Goal: Information Seeking & Learning: Learn about a topic

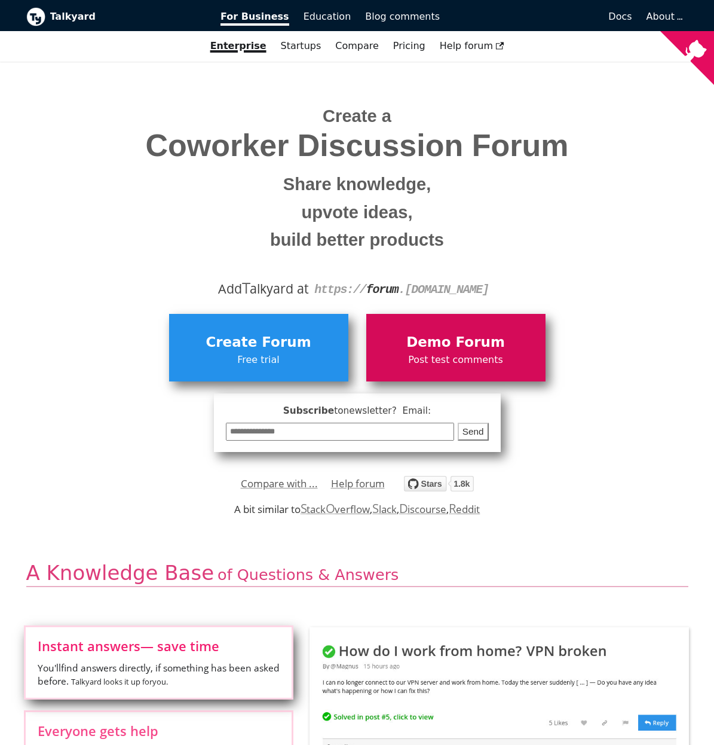
scroll to position [8, 0]
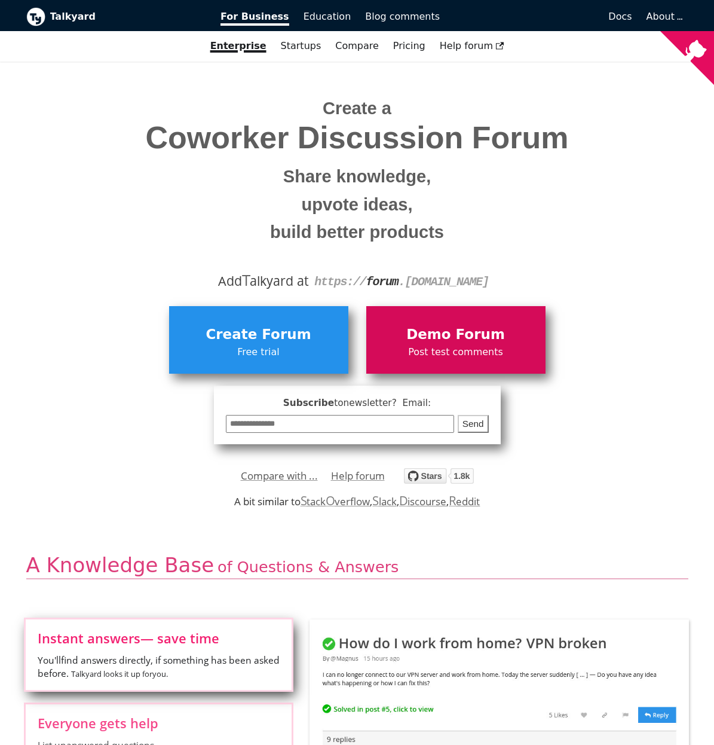
click at [447, 336] on span "Demo Forum" at bounding box center [455, 334] width 167 height 23
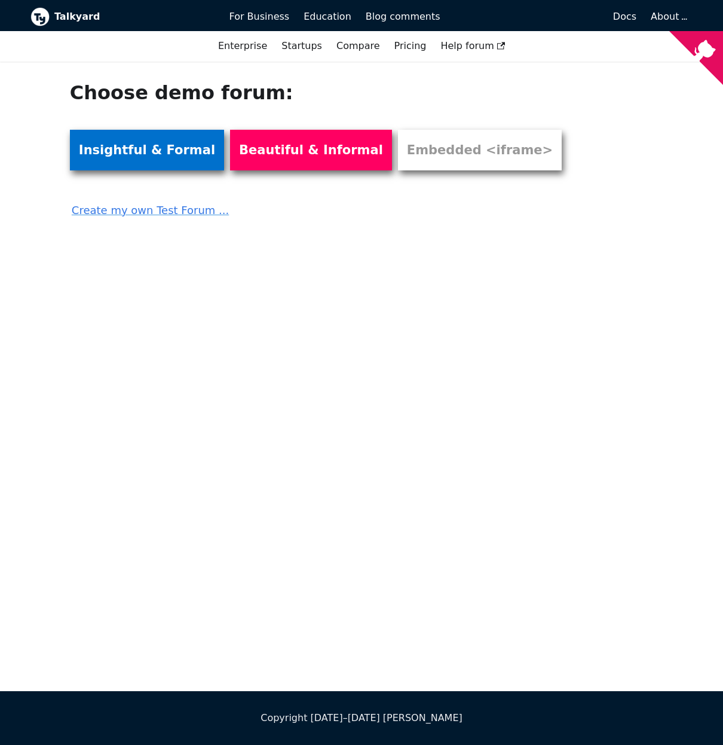
click at [147, 157] on link "Insightful & Formal" at bounding box center [147, 150] width 154 height 41
click at [408, 53] on link "Pricing" at bounding box center [410, 46] width 47 height 20
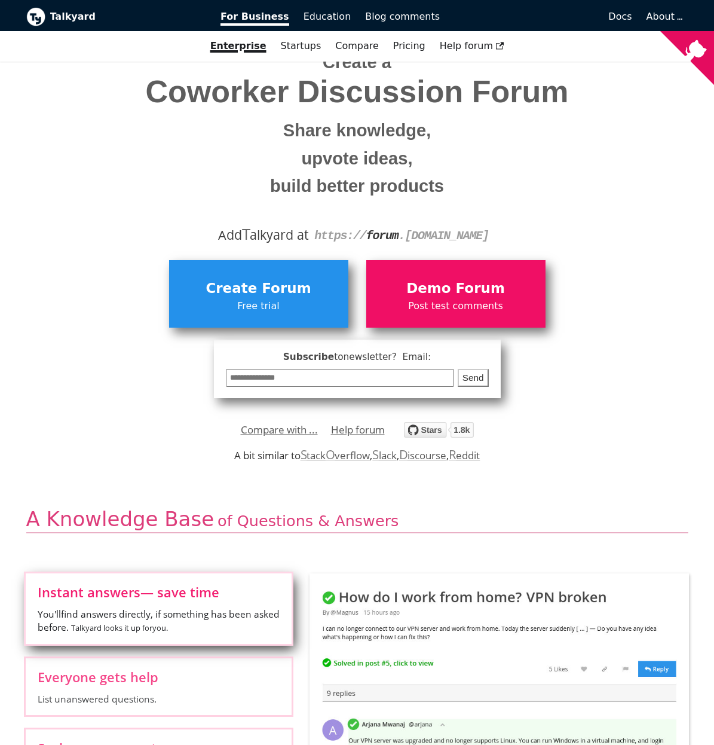
scroll to position [46, 0]
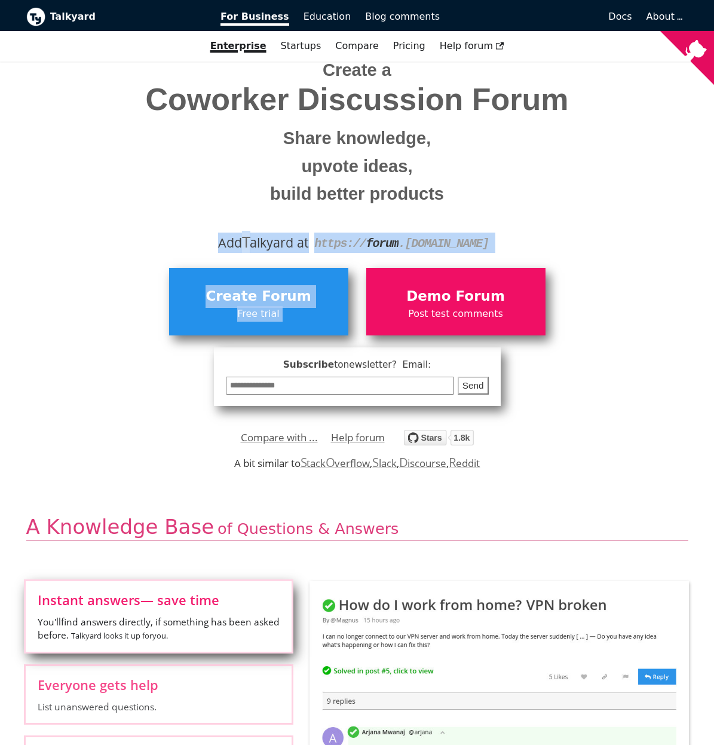
drag, startPoint x: 538, startPoint y: 254, endPoint x: 182, endPoint y: 239, distance: 356.0
click at [182, 239] on div "Add T alkyard at https:// forum . [DOMAIN_NAME]" at bounding box center [357, 243] width 644 height 20
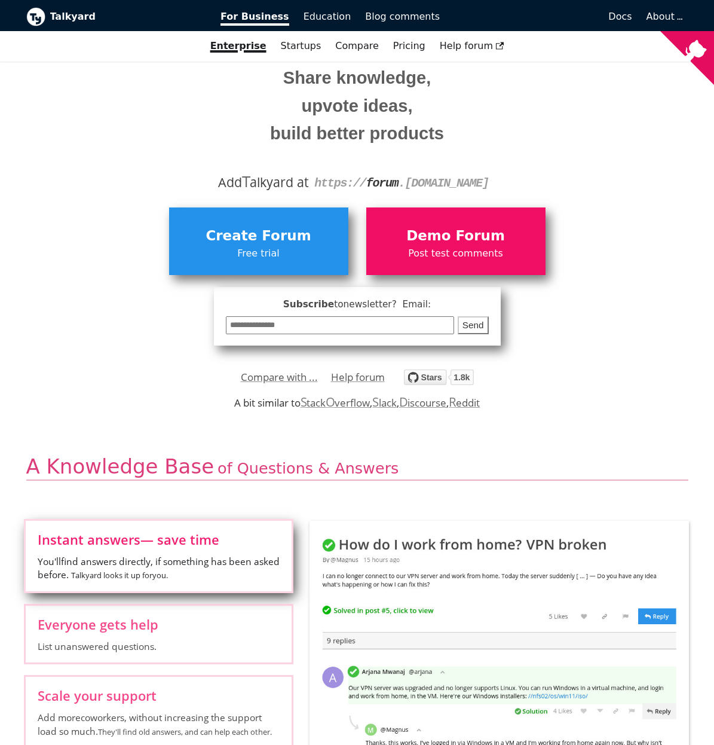
scroll to position [274, 0]
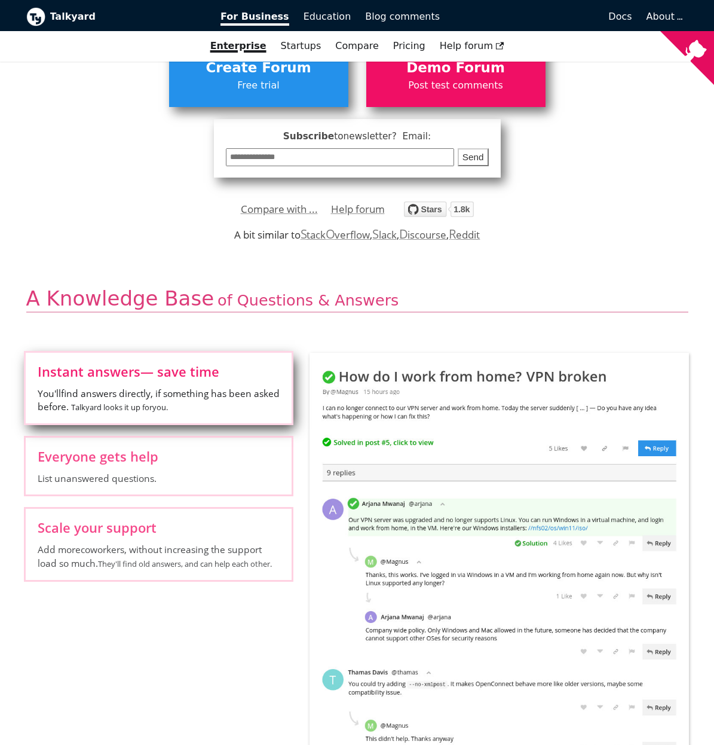
click at [203, 395] on span "You'll find answers directly, if something has been asked before. Talkyard look…" at bounding box center [159, 401] width 242 height 28
click at [0, 0] on input "Instant answers — save time You'll find answers directly, if something has been…" at bounding box center [0, 0] width 0 height 0
click at [169, 463] on label "Everyone gets help List unanswered questions." at bounding box center [159, 466] width 266 height 57
click at [0, 0] on input "Everyone gets help List unanswered questions." at bounding box center [0, 0] width 0 height 0
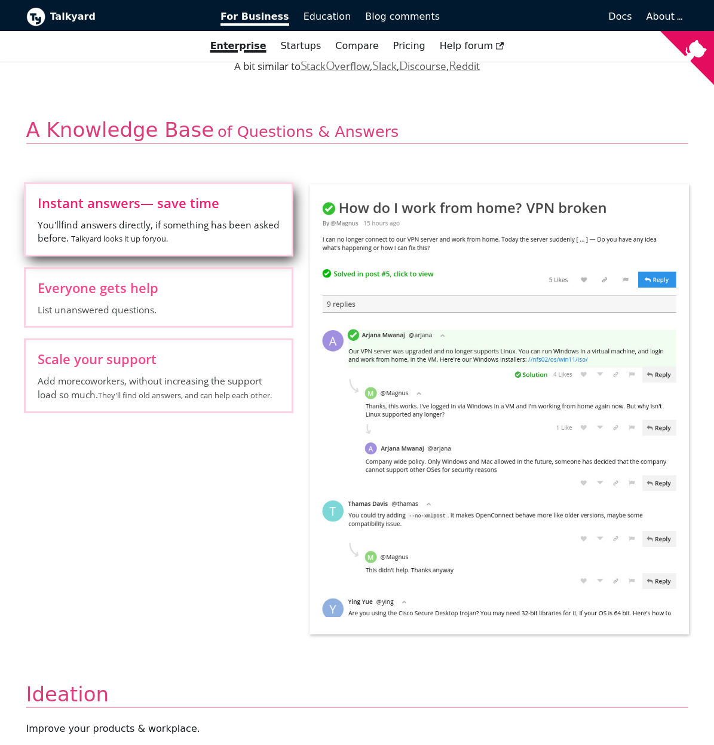
scroll to position [451, 0]
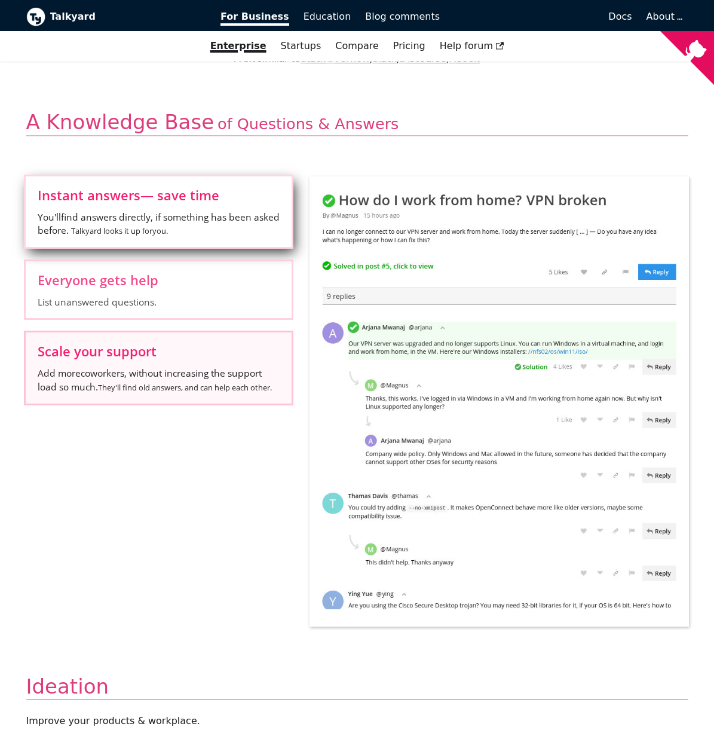
click at [193, 370] on span "Add more coworkers , without increasing the support load so much. They'll find …" at bounding box center [159, 380] width 242 height 28
click at [0, 0] on input "Scale your support Add more coworkers , without increasing the support load so …" at bounding box center [0, 0] width 0 height 0
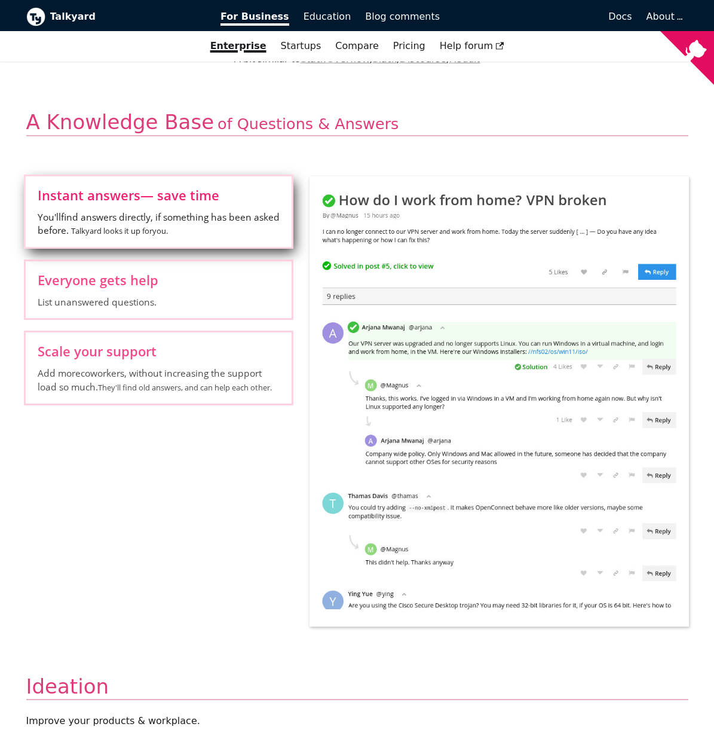
click at [0, 0] on input "Gather ideas Sort by Like votes" at bounding box center [0, 0] width 0 height 0
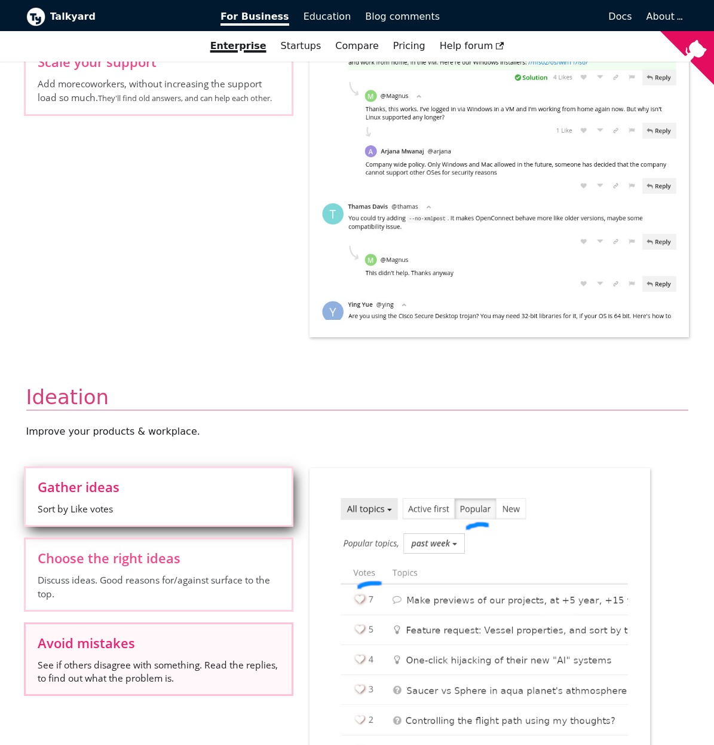
click at [172, 624] on label "Avoid mistakes See if others disagree with something. Read the replies, to find…" at bounding box center [159, 659] width 266 height 70
click at [0, 0] on input "Avoid mistakes See if others disagree with something. Read the replies, to find…" at bounding box center [0, 0] width 0 height 0
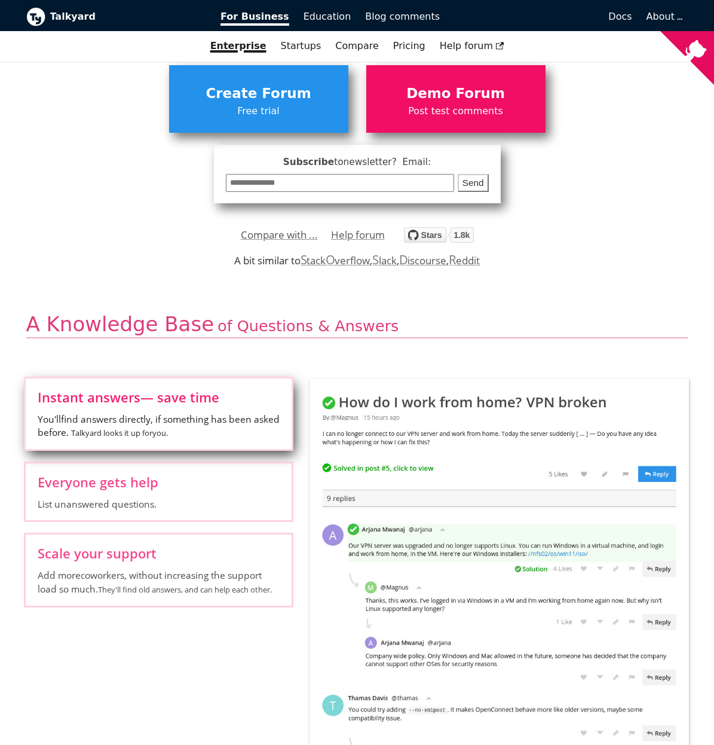
scroll to position [106, 0]
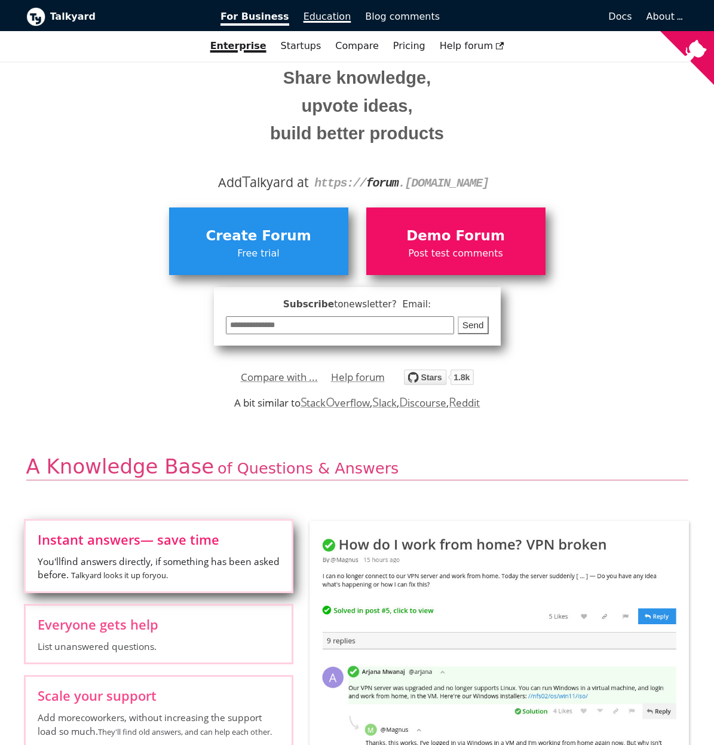
click at [326, 14] on span "Education" at bounding box center [328, 16] width 48 height 11
